Goal: Task Accomplishment & Management: Use online tool/utility

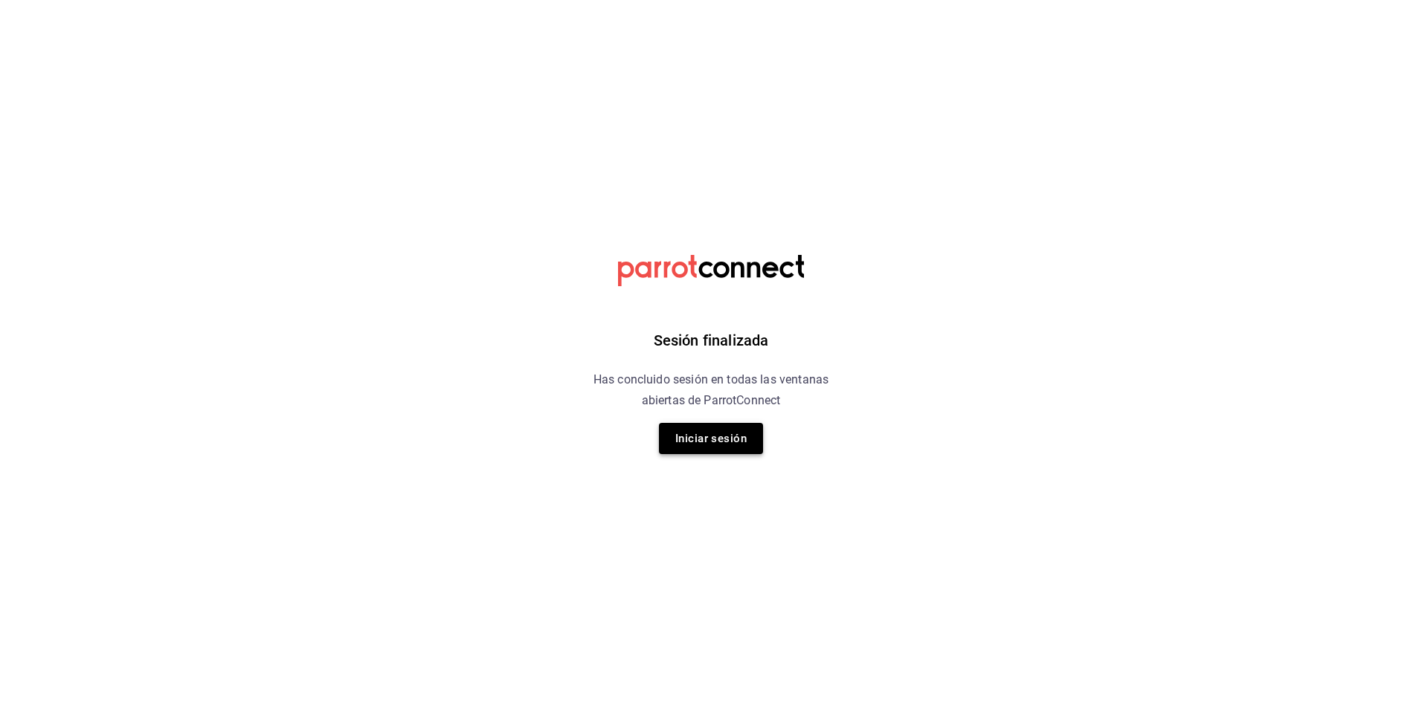
click at [744, 431] on button "Iniciar sesión" at bounding box center [711, 438] width 104 height 31
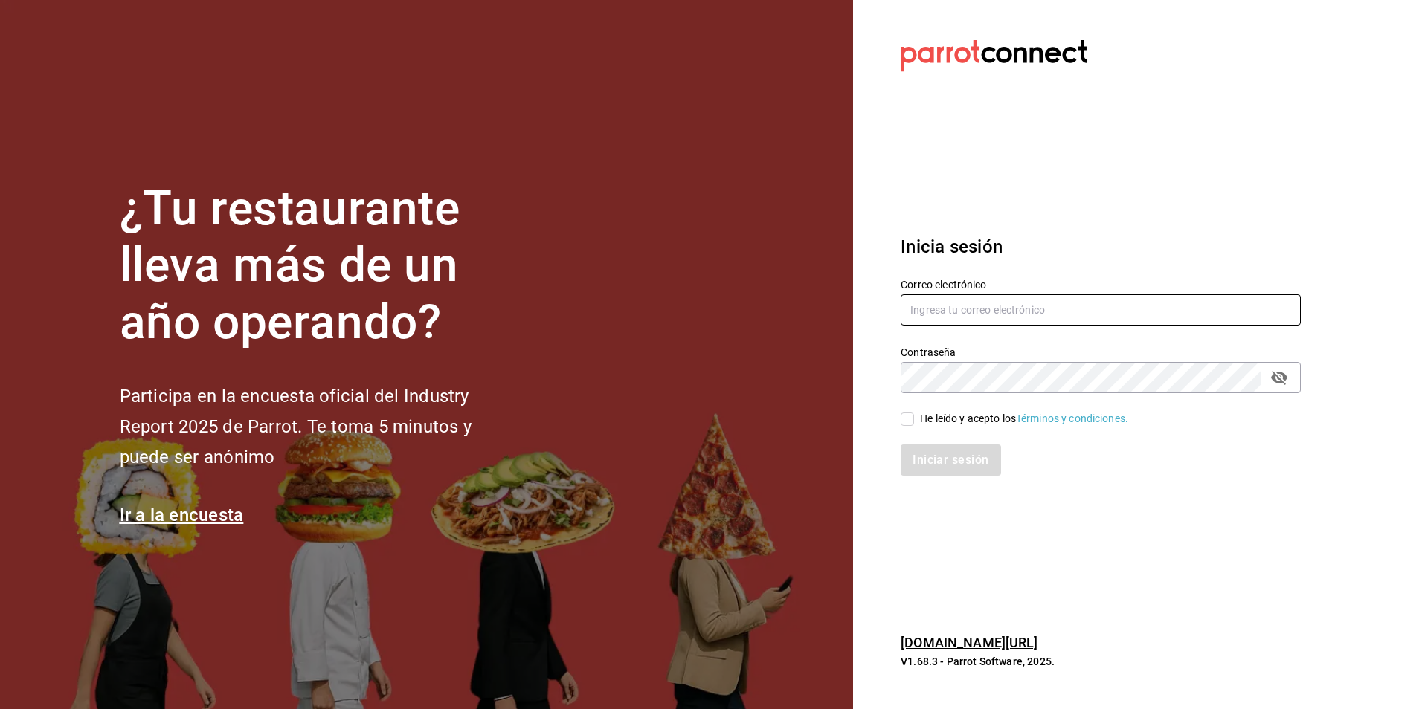
type input "antonio.hernandez@grupocosteno.com"
click at [912, 420] on input "He leído y acepto los Términos y condiciones." at bounding box center [907, 419] width 13 height 13
checkbox input "true"
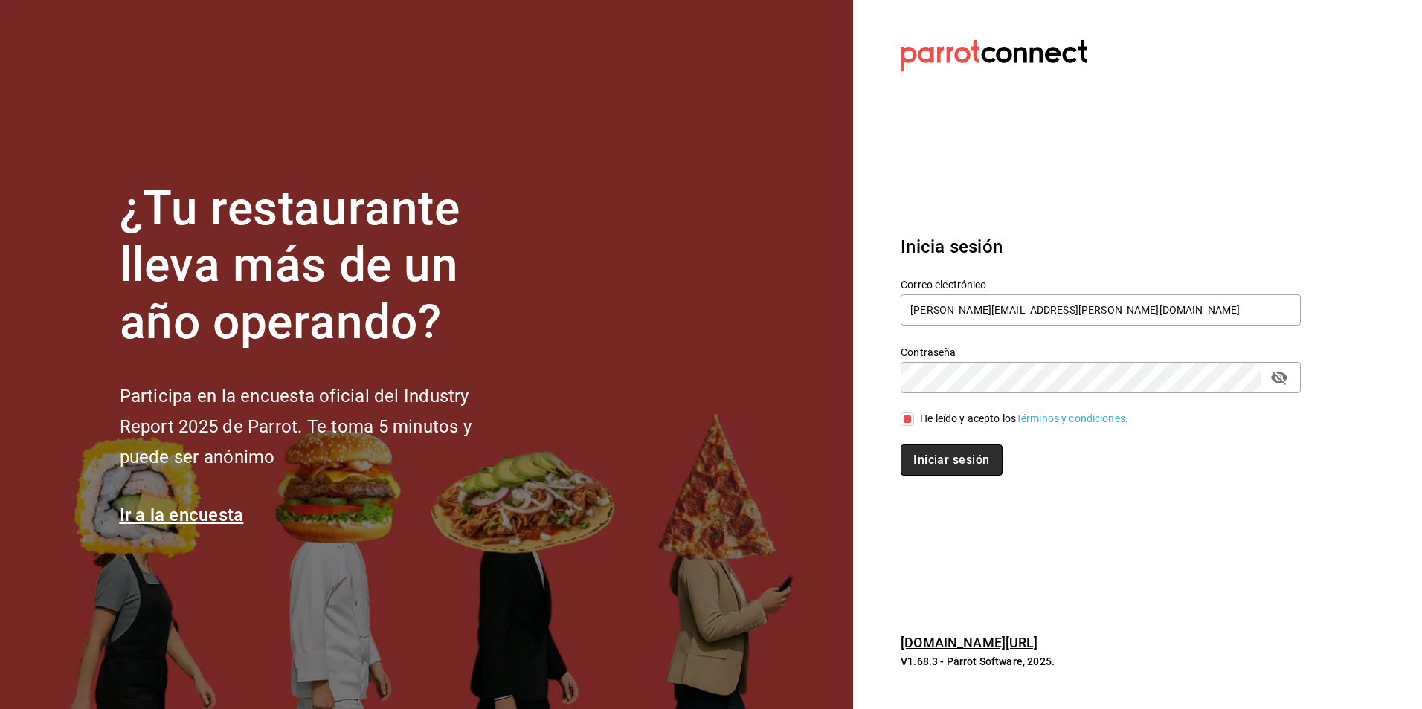
click at [953, 470] on button "Iniciar sesión" at bounding box center [951, 460] width 101 height 31
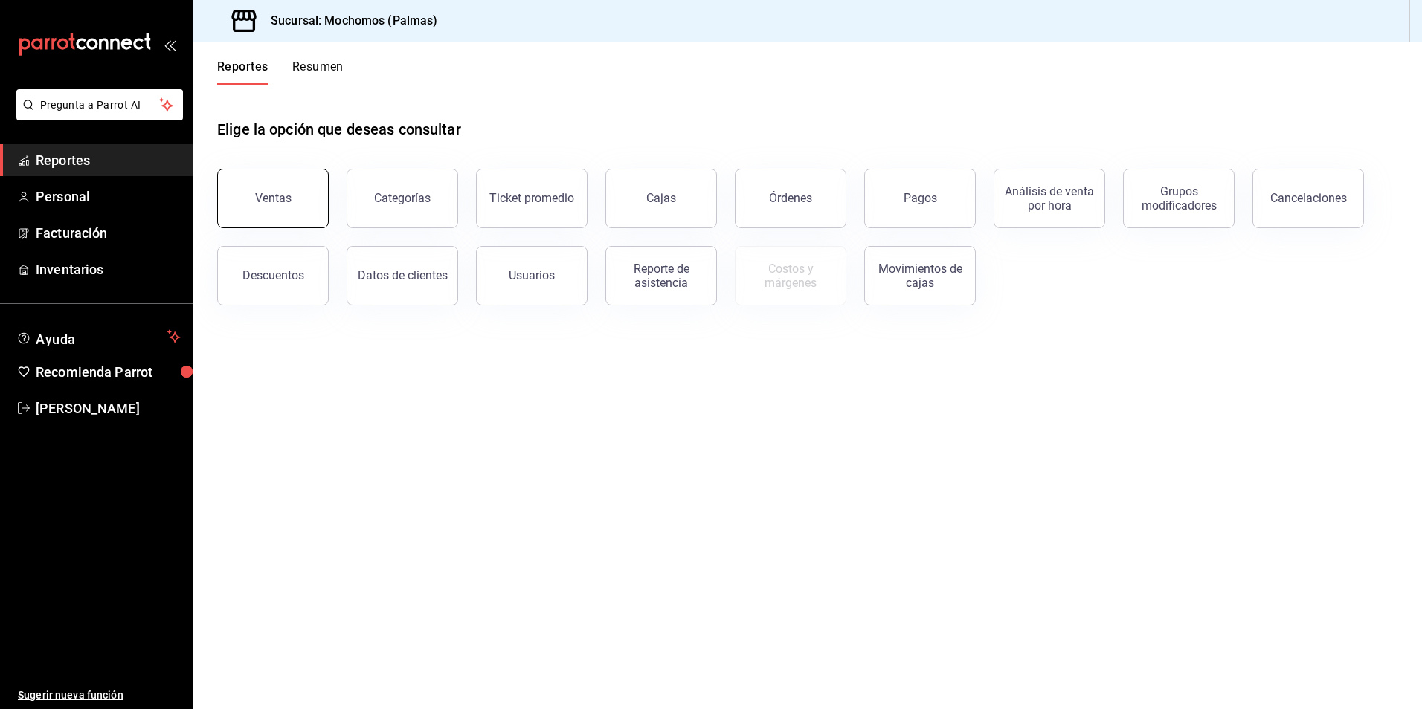
click at [281, 213] on button "Ventas" at bounding box center [273, 198] width 112 height 59
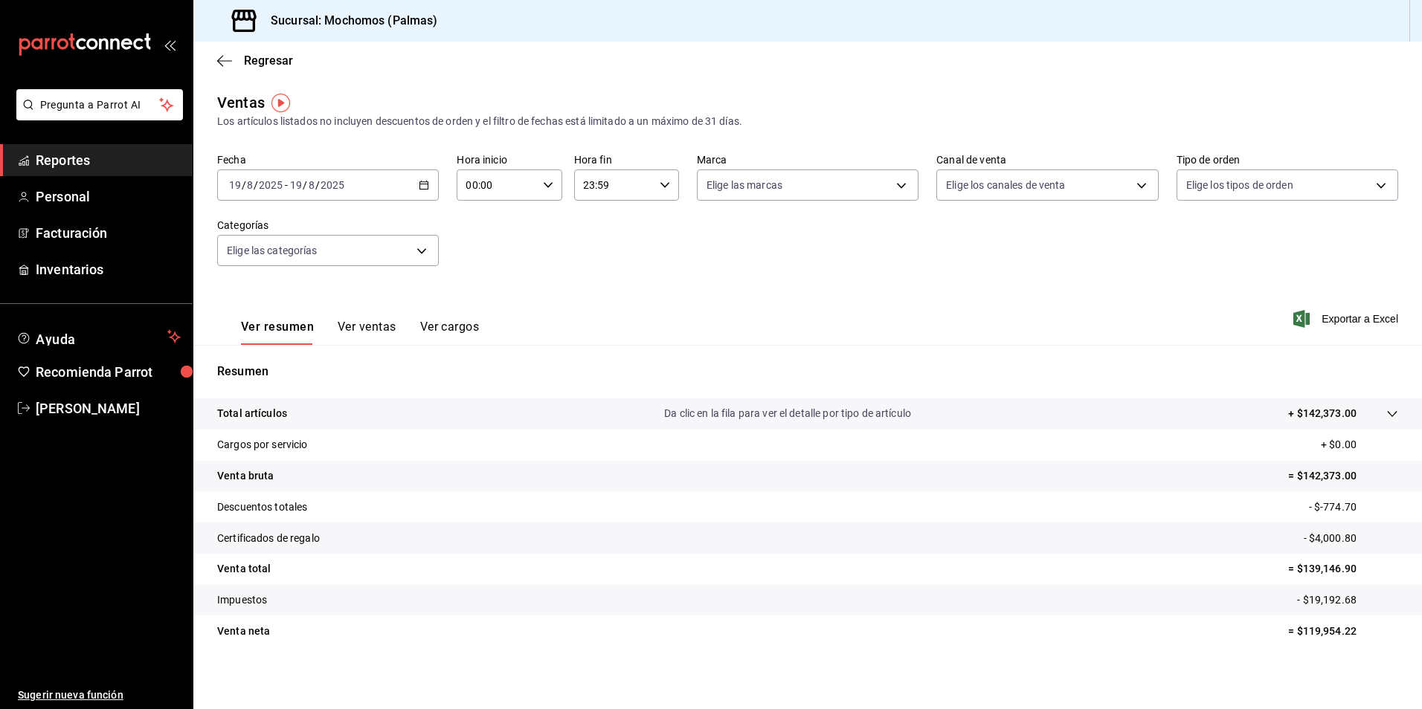
click at [412, 191] on div "2025-08-19 19 / 8 / 2025 - 2025-08-19 19 / 8 / 2025" at bounding box center [328, 185] width 222 height 31
click at [271, 363] on span "Rango de fechas" at bounding box center [287, 364] width 115 height 16
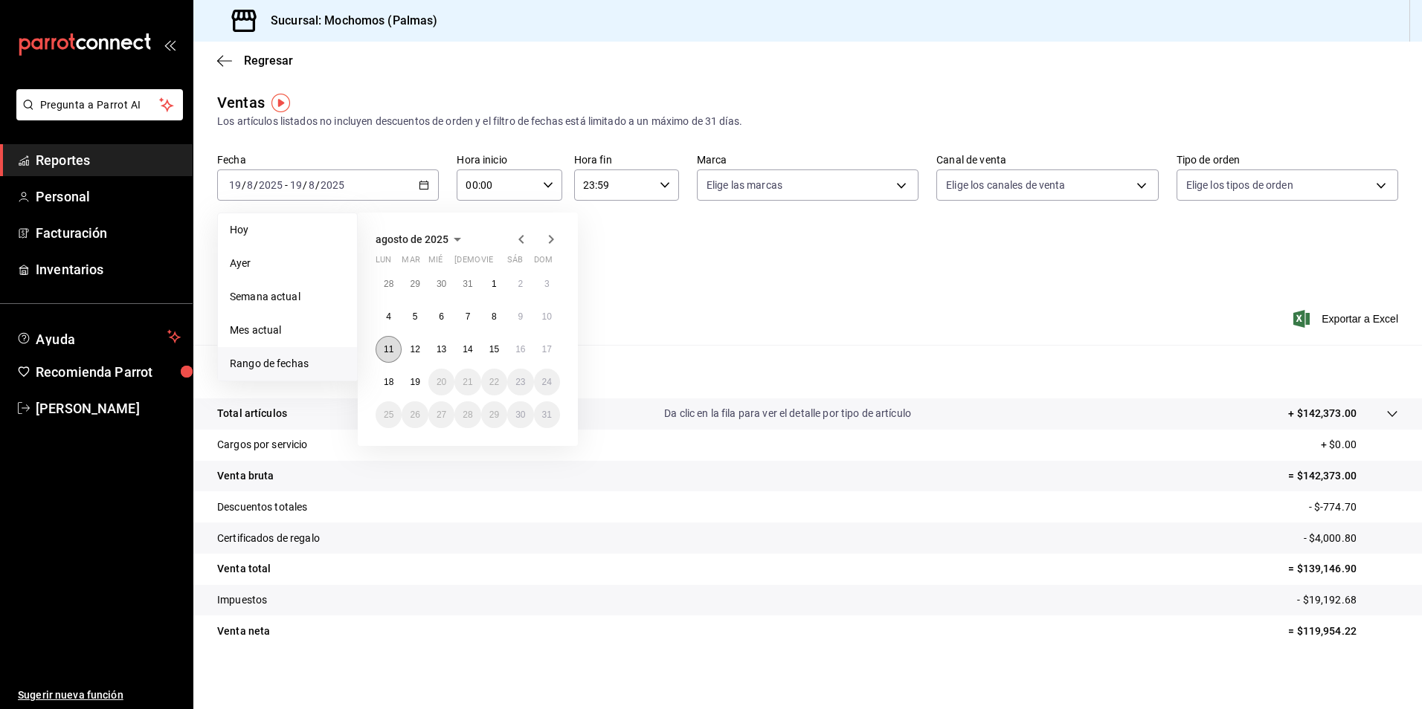
click at [382, 349] on button "11" at bounding box center [389, 349] width 26 height 27
click at [385, 381] on abbr "18" at bounding box center [389, 382] width 10 height 10
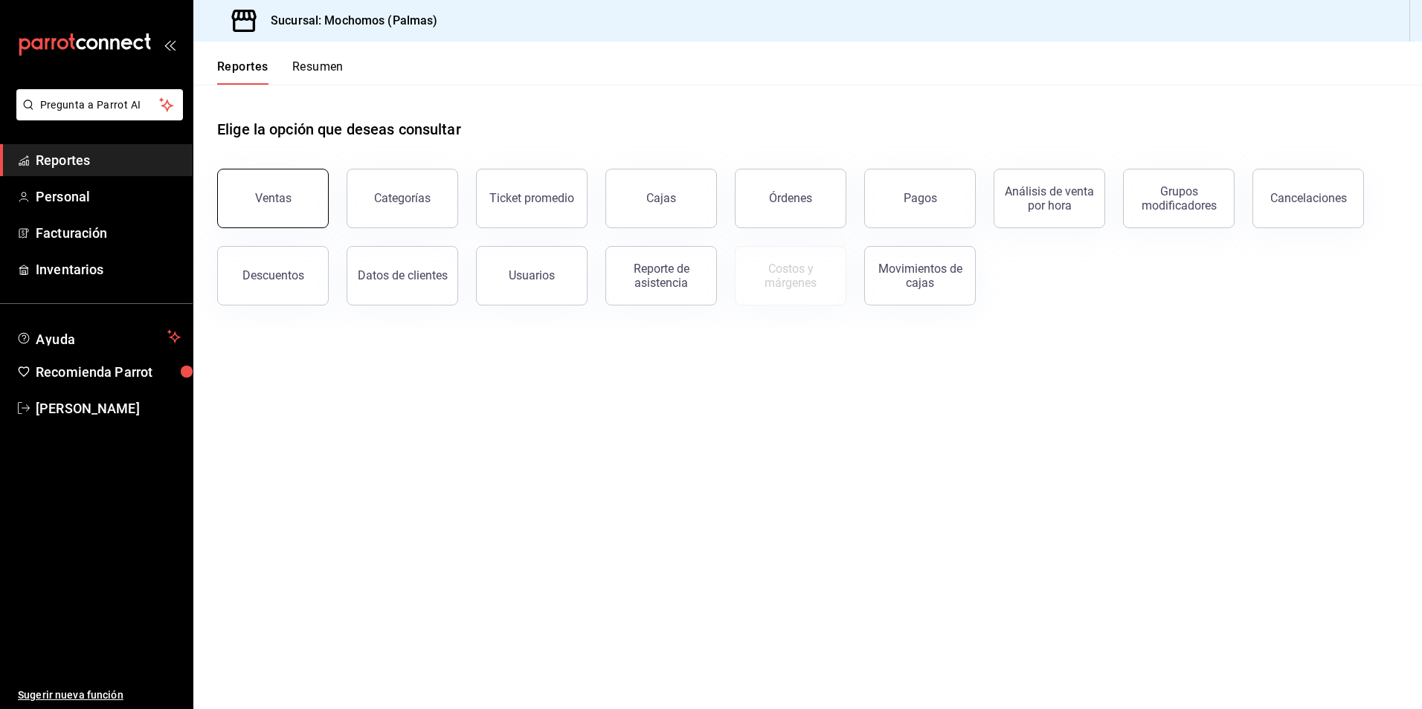
click at [276, 204] on div "Ventas" at bounding box center [273, 198] width 36 height 14
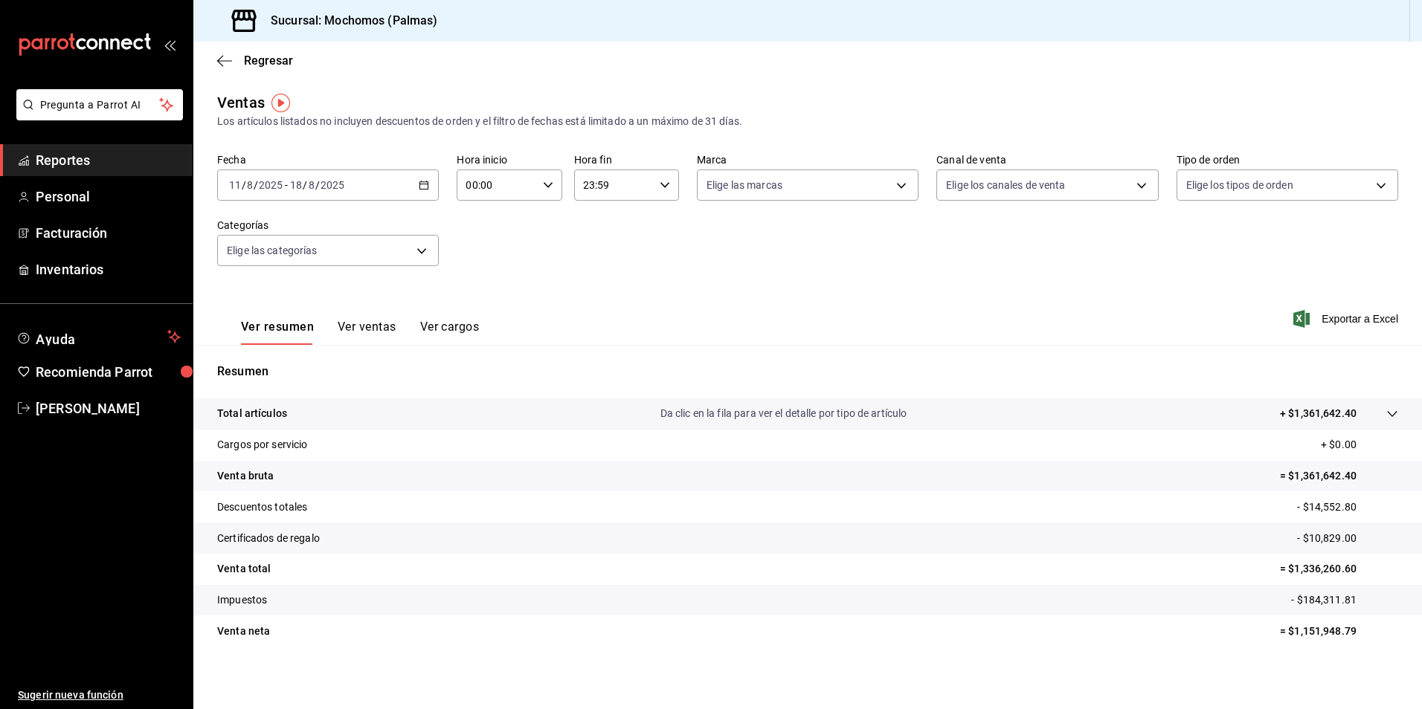
click at [425, 190] on div "[DATE] [DATE] - [DATE] [DATE]" at bounding box center [328, 185] width 222 height 31
click at [266, 370] on span "Rango de fechas" at bounding box center [287, 364] width 115 height 16
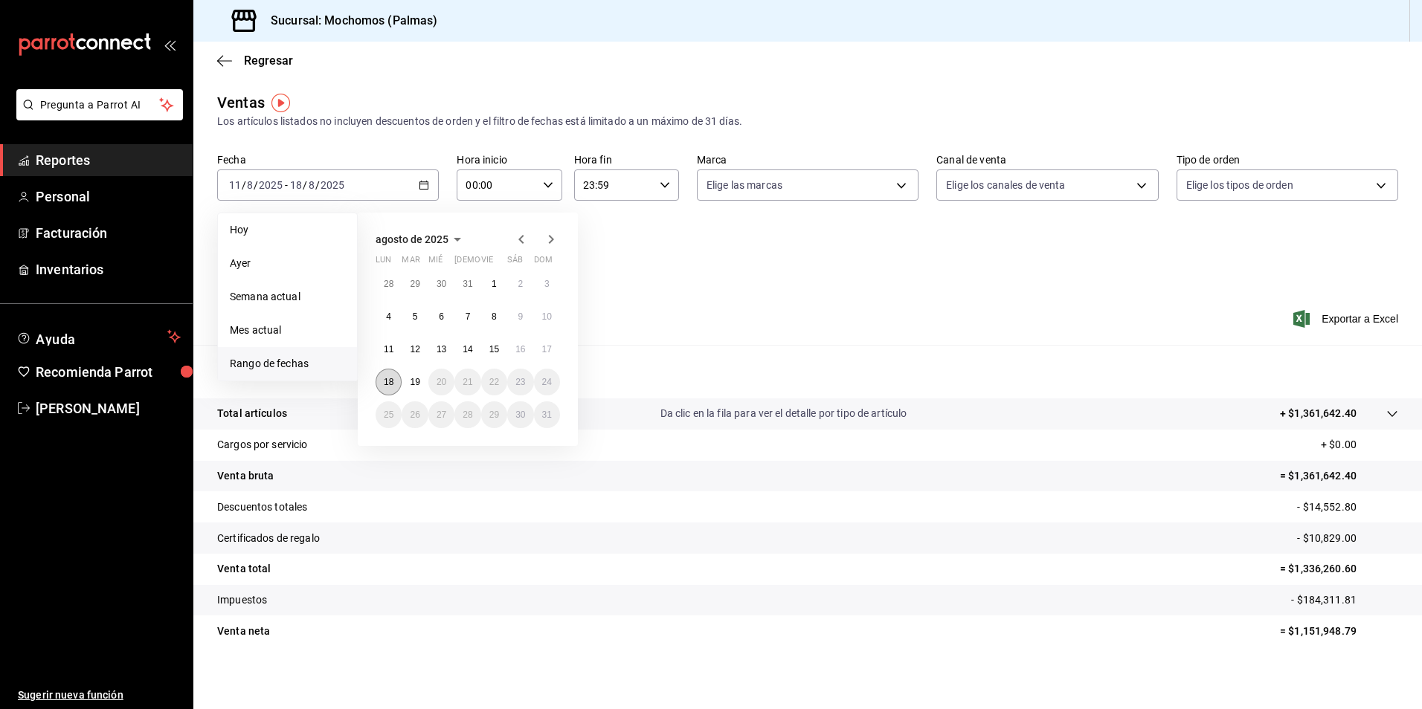
click at [393, 384] on abbr "18" at bounding box center [389, 382] width 10 height 10
click at [408, 381] on button "19" at bounding box center [415, 382] width 26 height 27
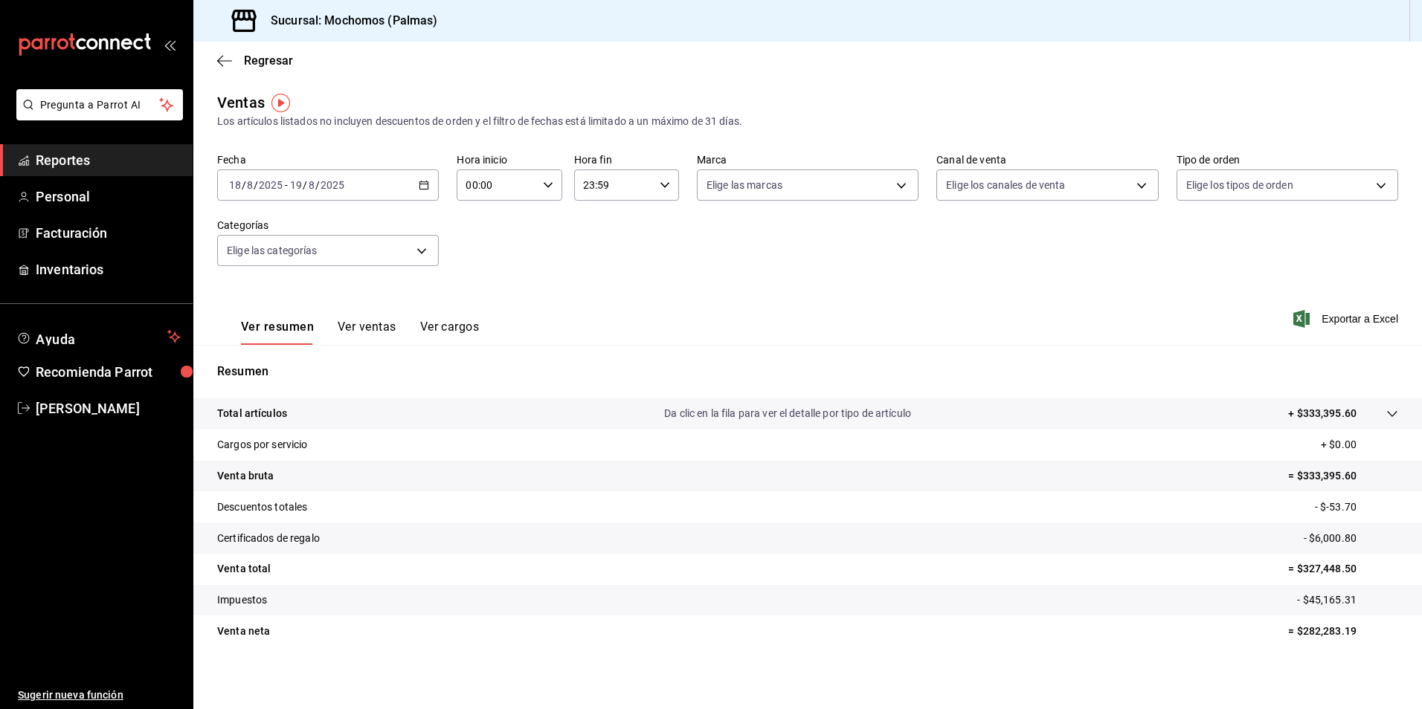
click at [551, 177] on div "00:00 Hora inicio" at bounding box center [509, 185] width 105 height 31
click at [483, 259] on button "05" at bounding box center [480, 253] width 46 height 30
type input "05:00"
click at [654, 183] on div at bounding box center [711, 354] width 1422 height 709
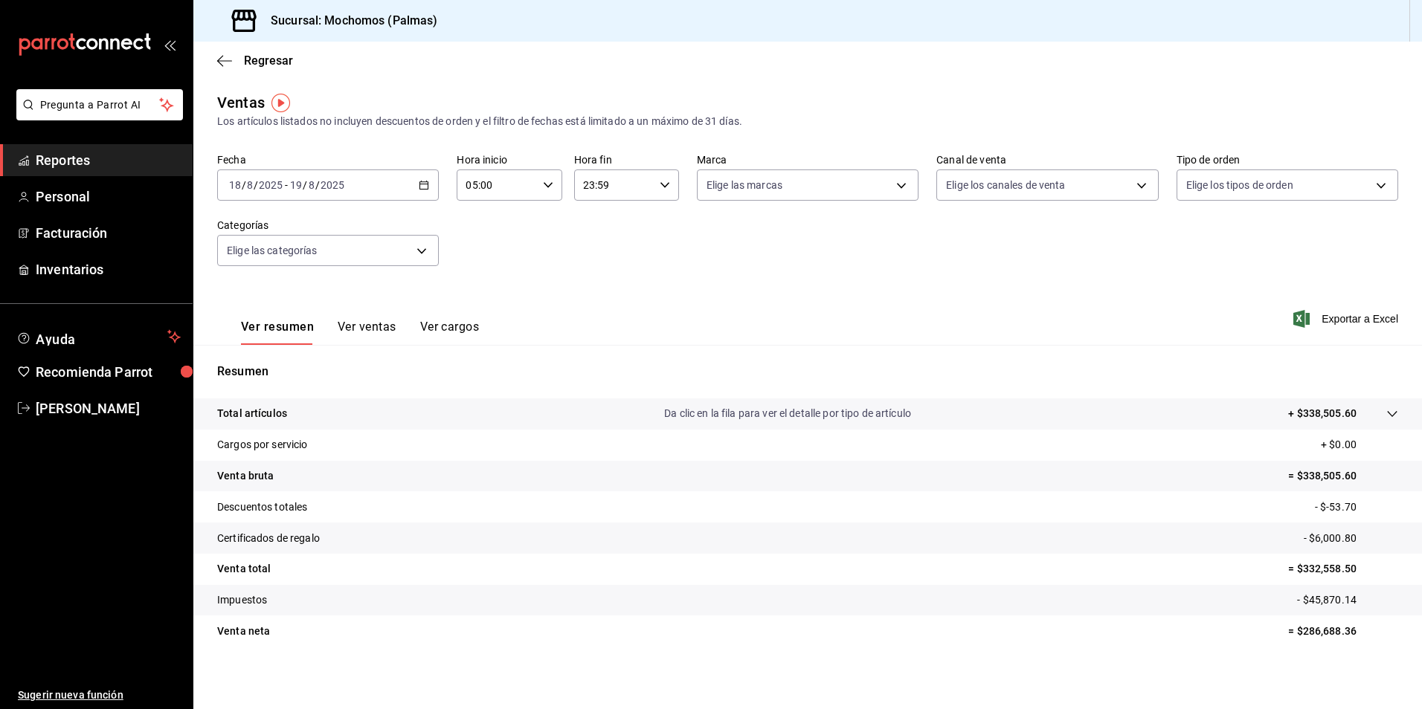
click at [968, 336] on div "Ver resumen Ver ventas Ver cargos Exportar a Excel" at bounding box center [807, 314] width 1229 height 61
click at [1318, 321] on span "Exportar a Excel" at bounding box center [1347, 319] width 102 height 18
